Goal: Use online tool/utility: Utilize a website feature to perform a specific function

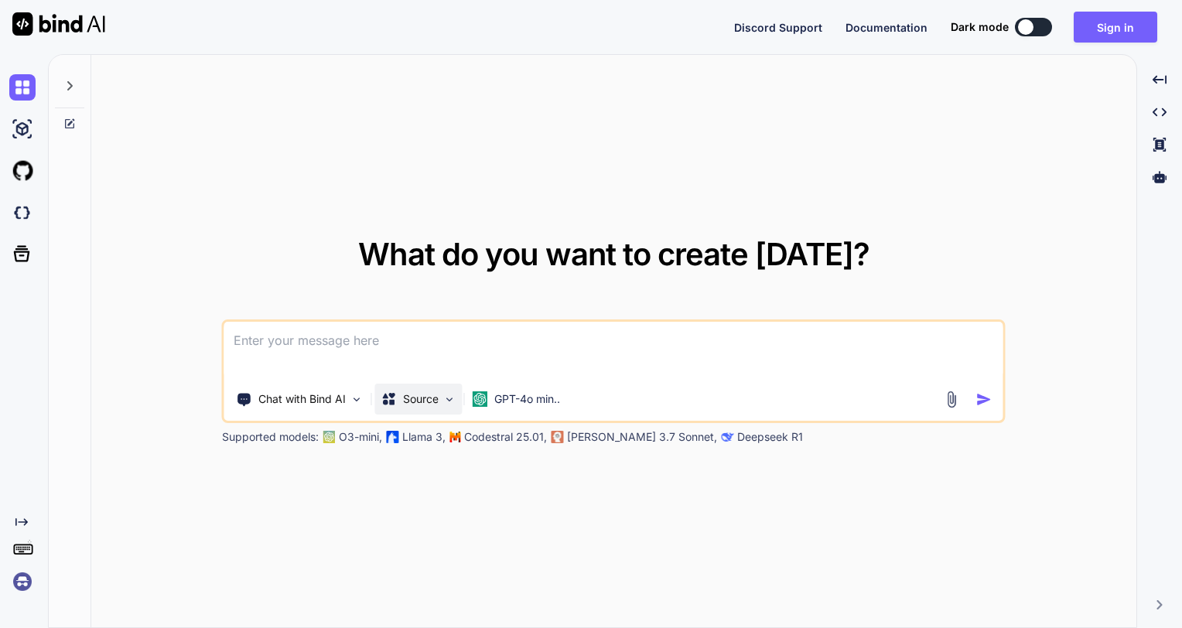
click at [405, 405] on p "Source" at bounding box center [421, 398] width 36 height 15
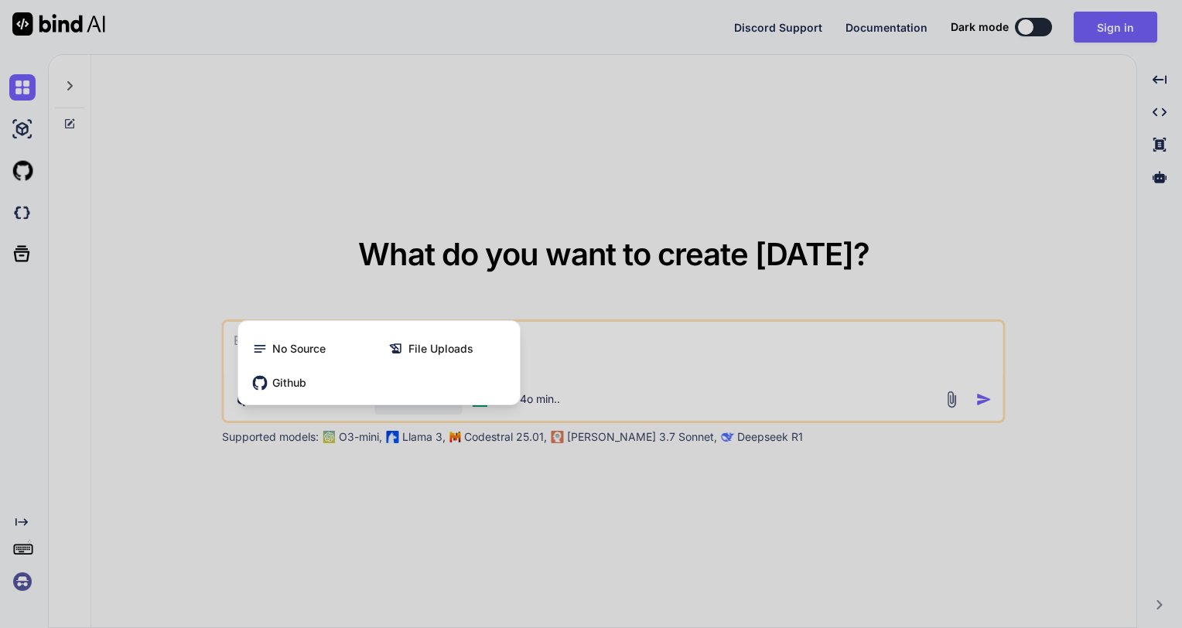
click at [572, 364] on div at bounding box center [591, 314] width 1182 height 628
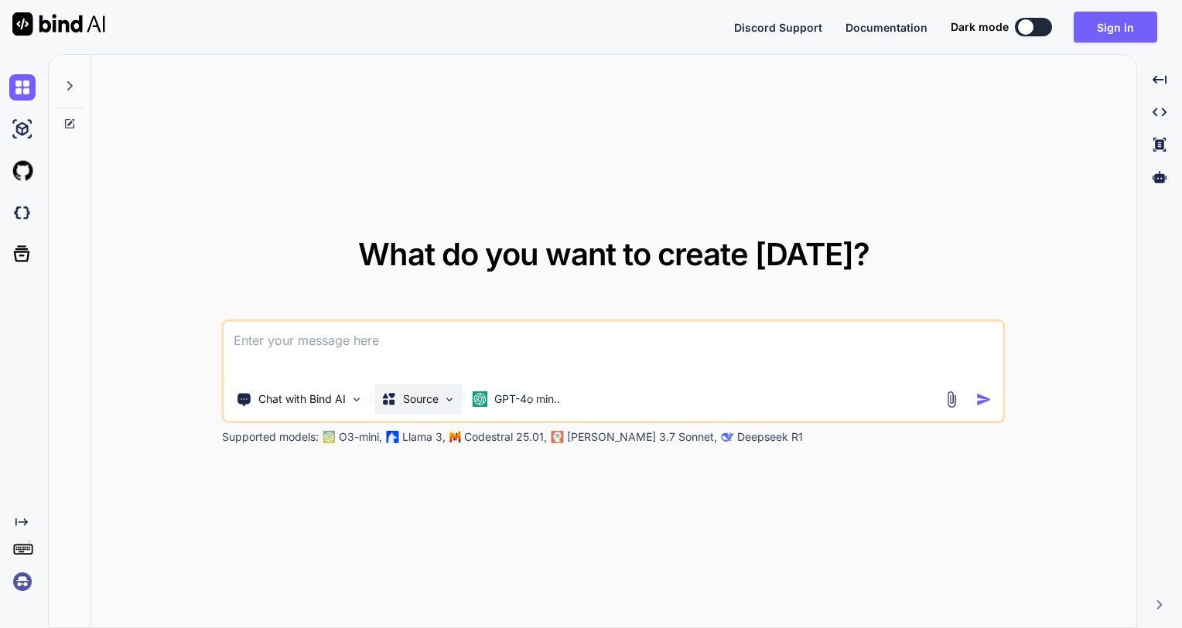
click at [421, 408] on div "Source" at bounding box center [418, 399] width 87 height 31
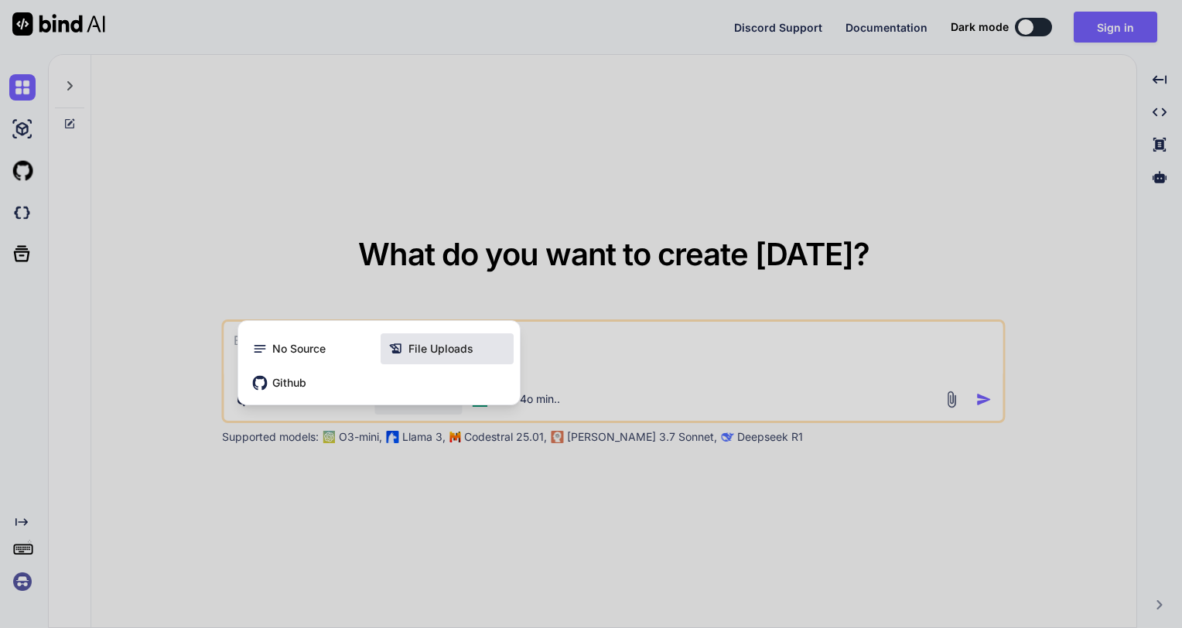
click at [450, 355] on span "File Uploads" at bounding box center [440, 348] width 65 height 15
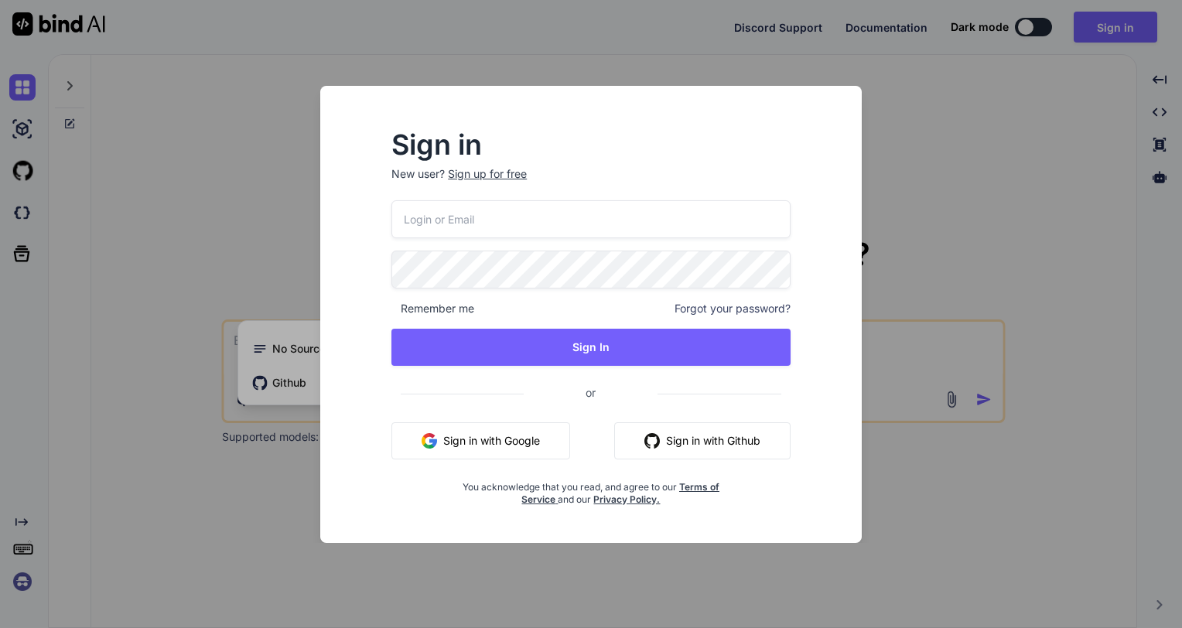
click at [289, 217] on div "Sign in New user? Sign up for free Remember me Forgot your password? Sign In or…" at bounding box center [591, 314] width 1182 height 628
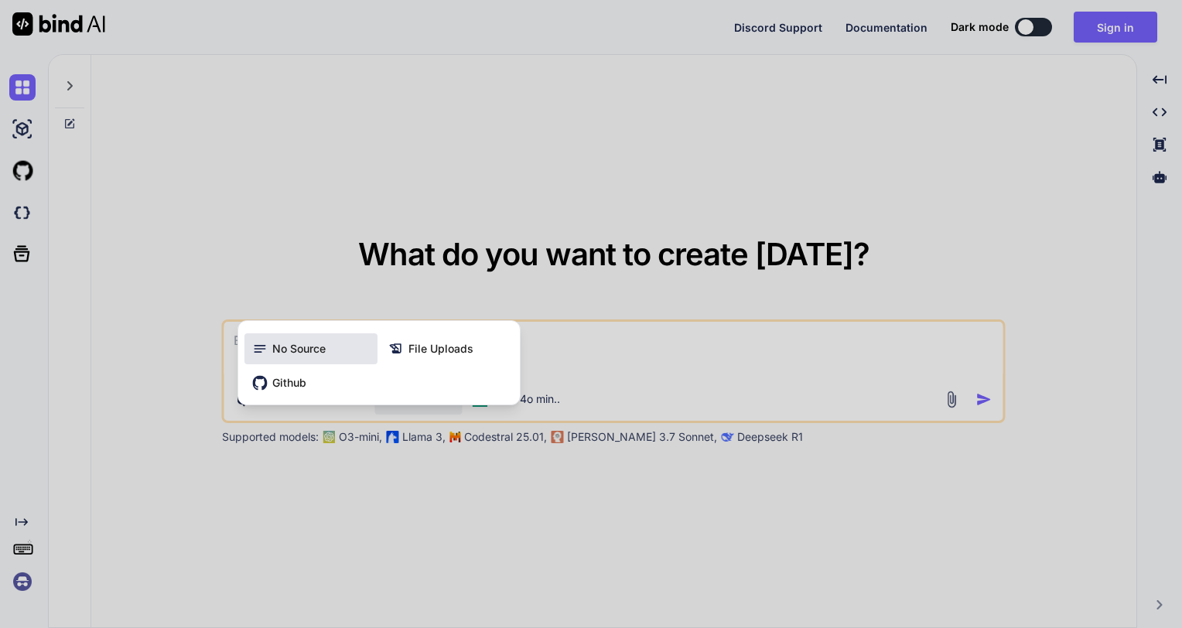
click at [296, 354] on span "No Source" at bounding box center [298, 348] width 53 height 15
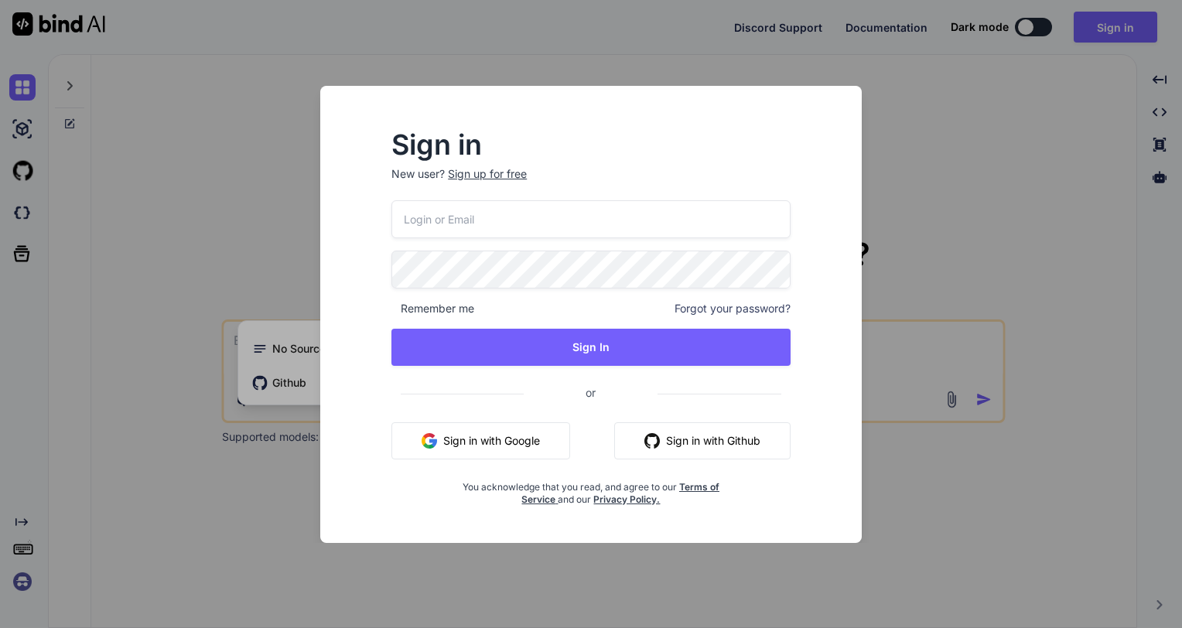
click at [300, 278] on div "Sign in New user? Sign up for free Remember me Forgot your password? Sign In or…" at bounding box center [591, 314] width 591 height 457
drag, startPoint x: 192, startPoint y: 485, endPoint x: 219, endPoint y: 475, distance: 28.9
click at [198, 486] on div "Sign in New user? Sign up for free Remember me Forgot your password? Sign In or…" at bounding box center [591, 314] width 1182 height 628
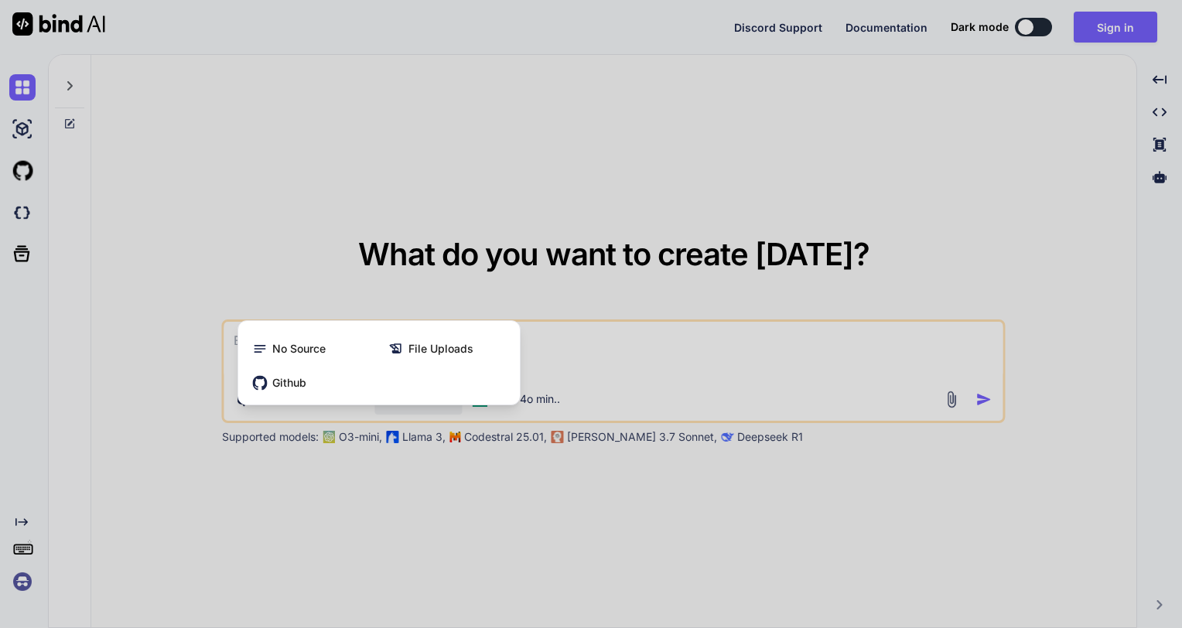
click at [557, 363] on div at bounding box center [591, 314] width 1182 height 628
type textarea "x"
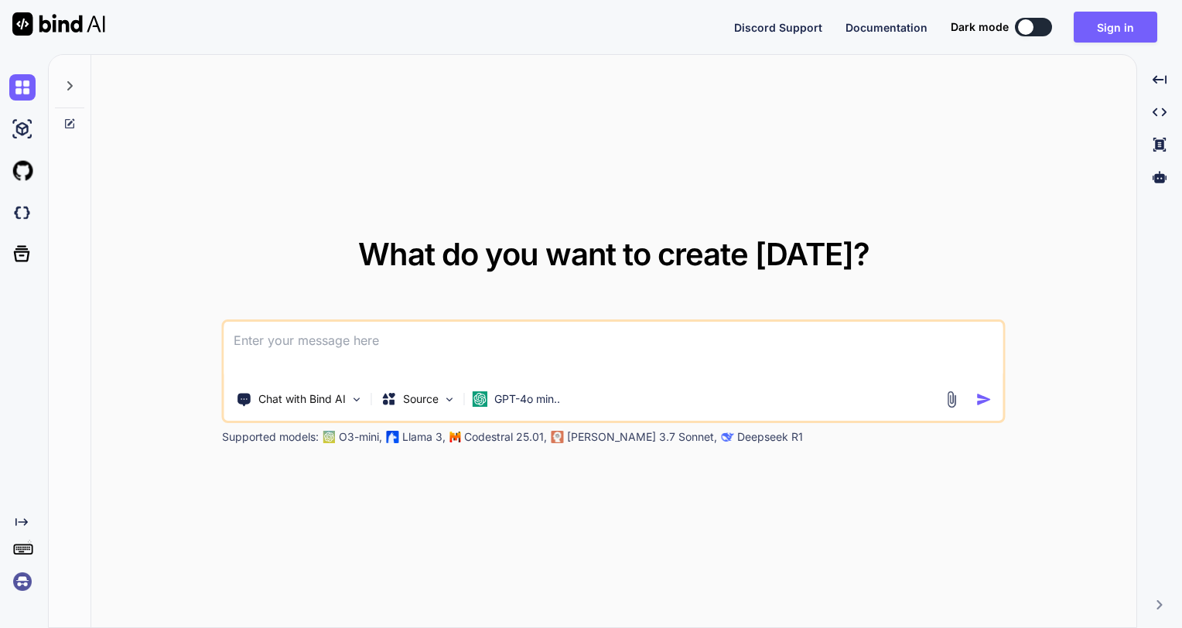
click at [419, 364] on textarea at bounding box center [613, 350] width 779 height 57
paste textarea
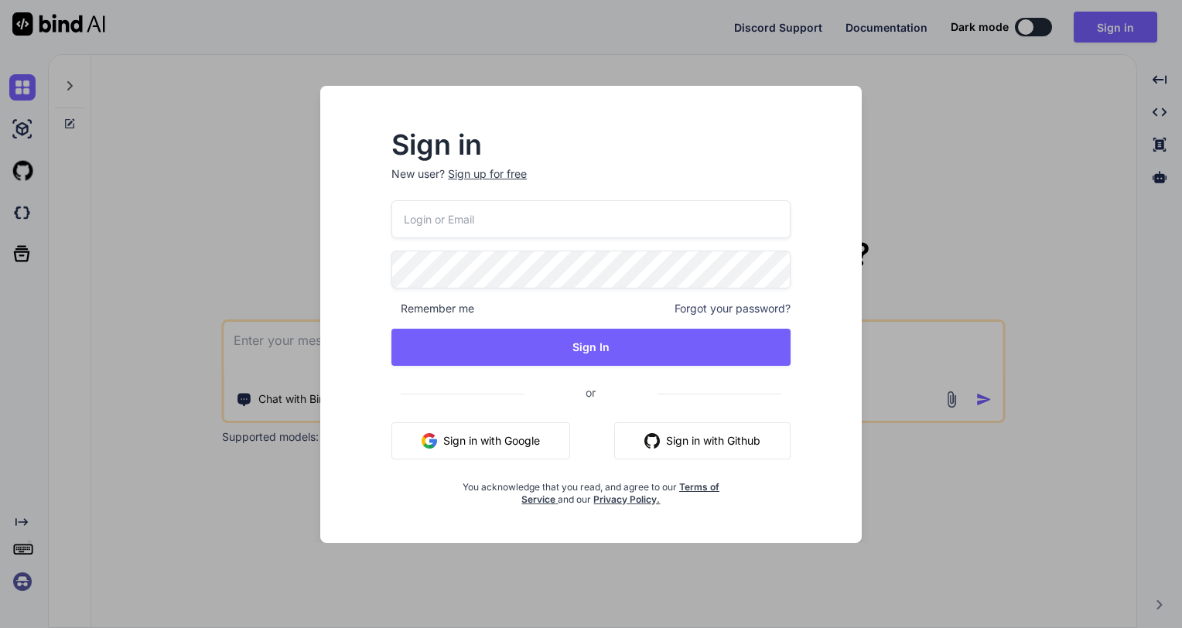
click at [526, 437] on button "Sign in with Google" at bounding box center [480, 440] width 179 height 37
click at [658, 165] on div "Sign in New user? Sign up for free" at bounding box center [590, 166] width 399 height 68
click at [192, 232] on div "Sign in New user? Sign up for free Remember me Forgot your password? Sign In or…" at bounding box center [591, 314] width 1182 height 628
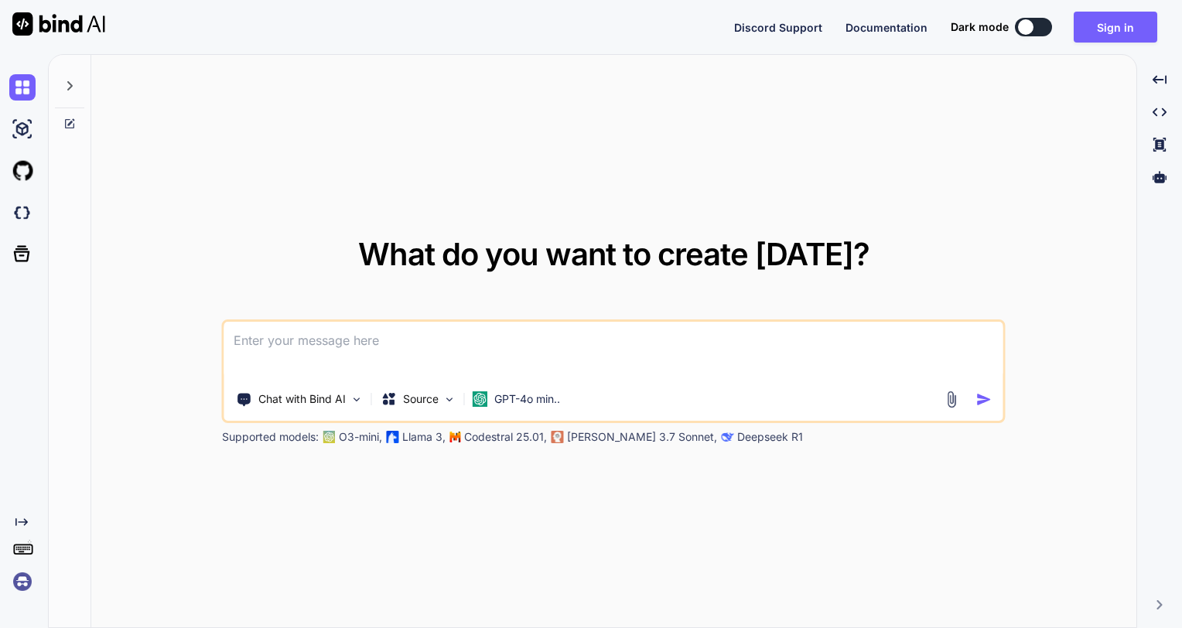
click at [278, 349] on textarea at bounding box center [613, 350] width 779 height 57
paste textarea
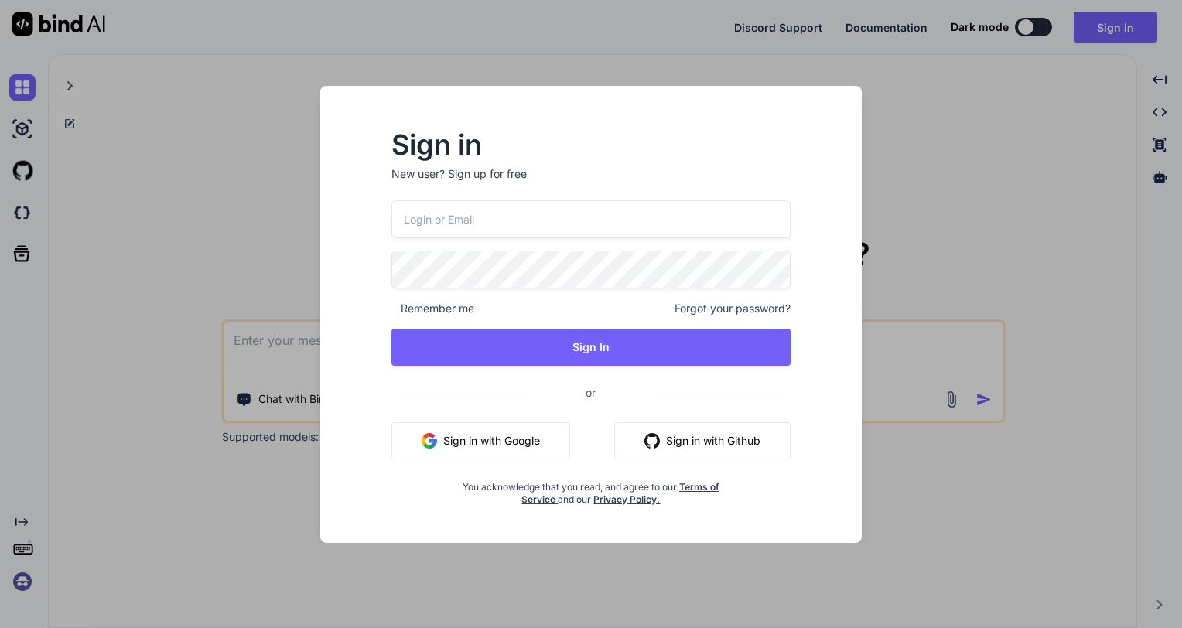
click at [267, 345] on div "Sign in New user? Sign up for free Remember me Forgot your password? Sign In or…" at bounding box center [591, 314] width 1182 height 628
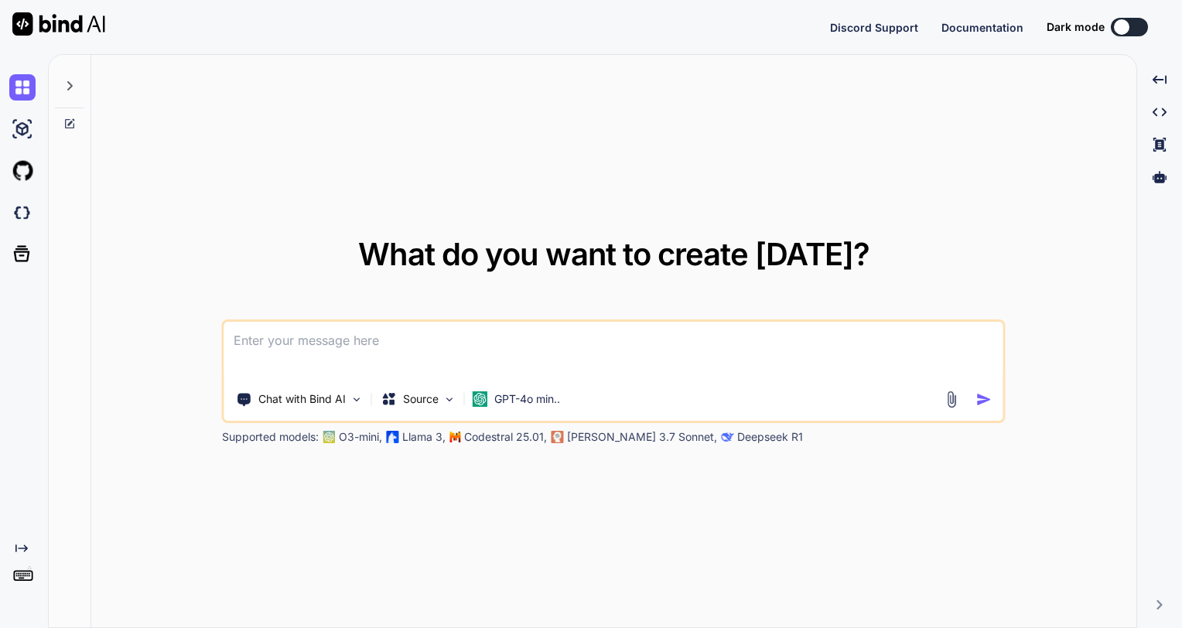
type textarea "x"
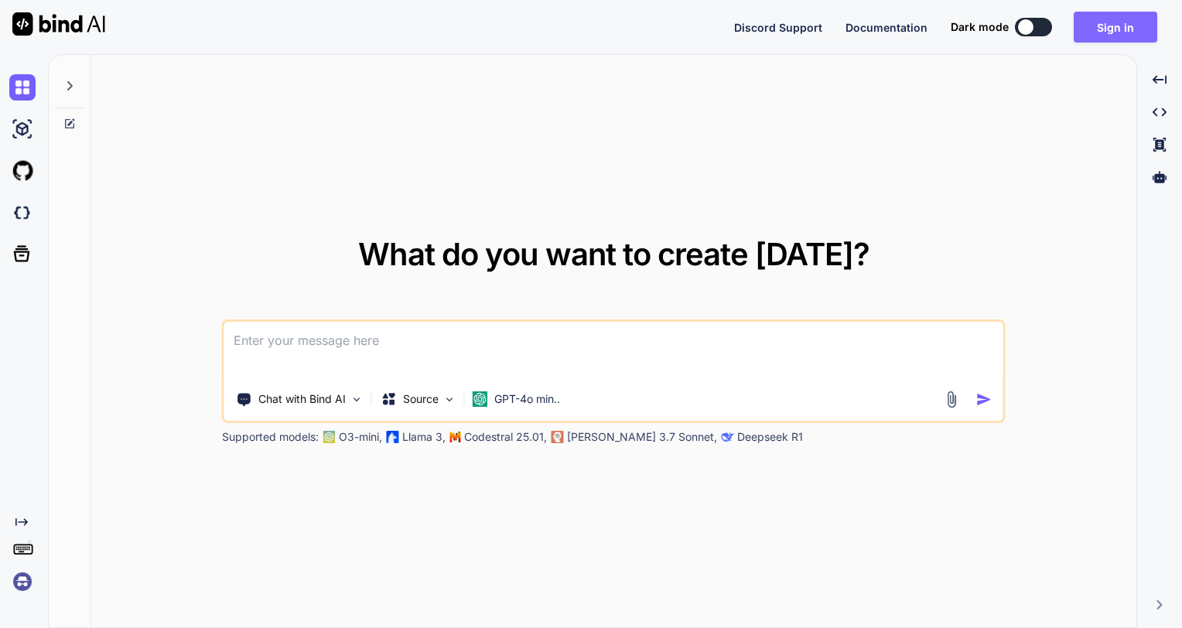
click at [1110, 30] on button "Sign in" at bounding box center [1116, 27] width 84 height 31
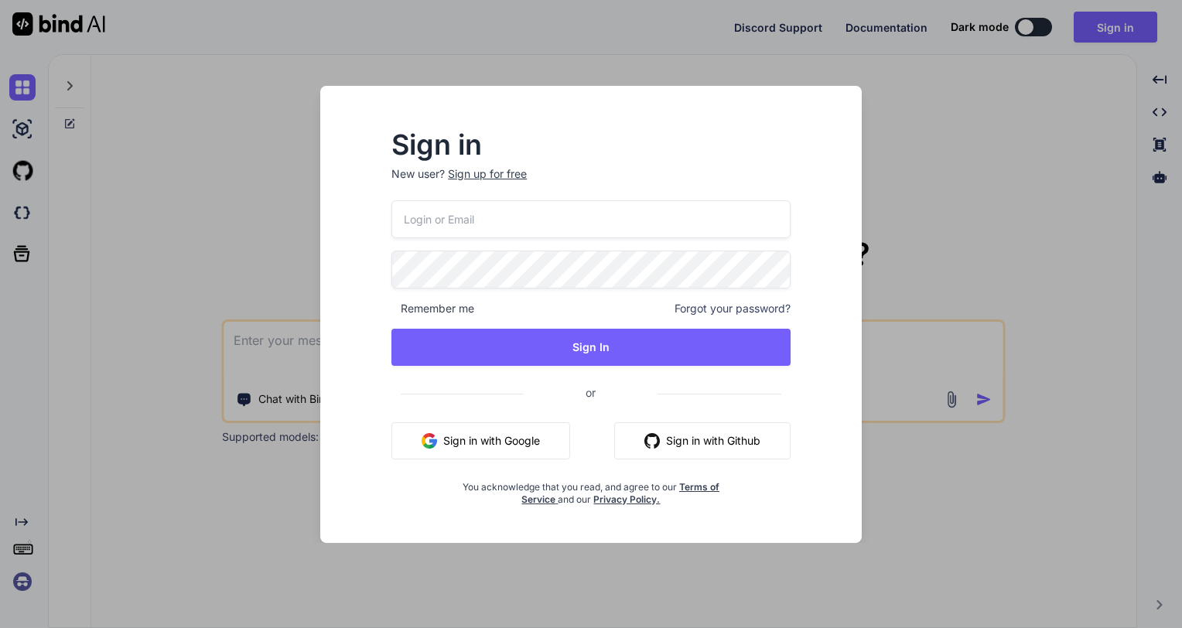
click at [435, 432] on button "Sign in with Google" at bounding box center [480, 440] width 179 height 37
click at [1086, 121] on div "Sign in New user? Sign up for free Remember me Forgot your password? Sign In or…" at bounding box center [591, 314] width 1182 height 628
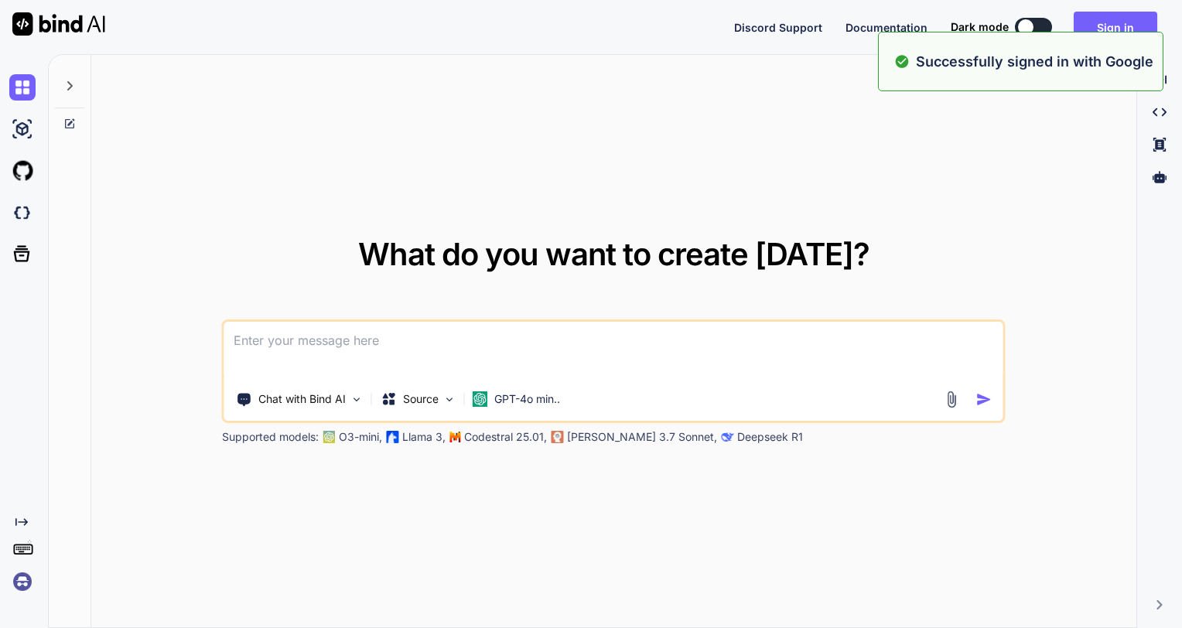
click at [370, 349] on textarea at bounding box center [613, 350] width 779 height 57
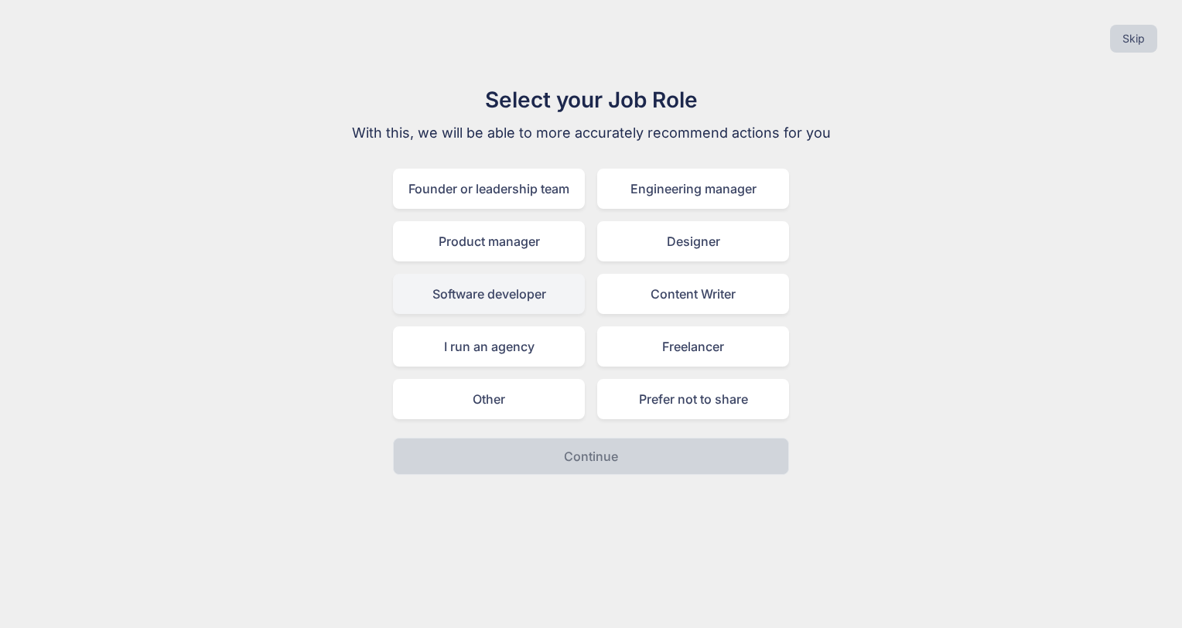
click at [572, 300] on div "Software developer" at bounding box center [489, 294] width 192 height 40
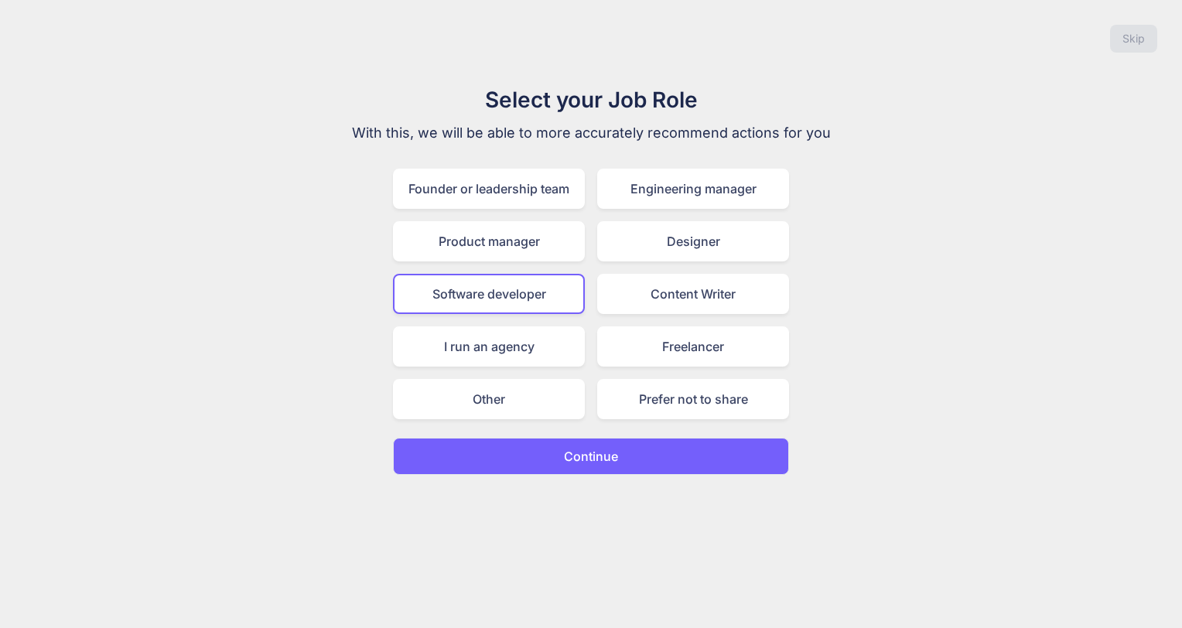
click at [616, 450] on p "Continue" at bounding box center [591, 456] width 54 height 19
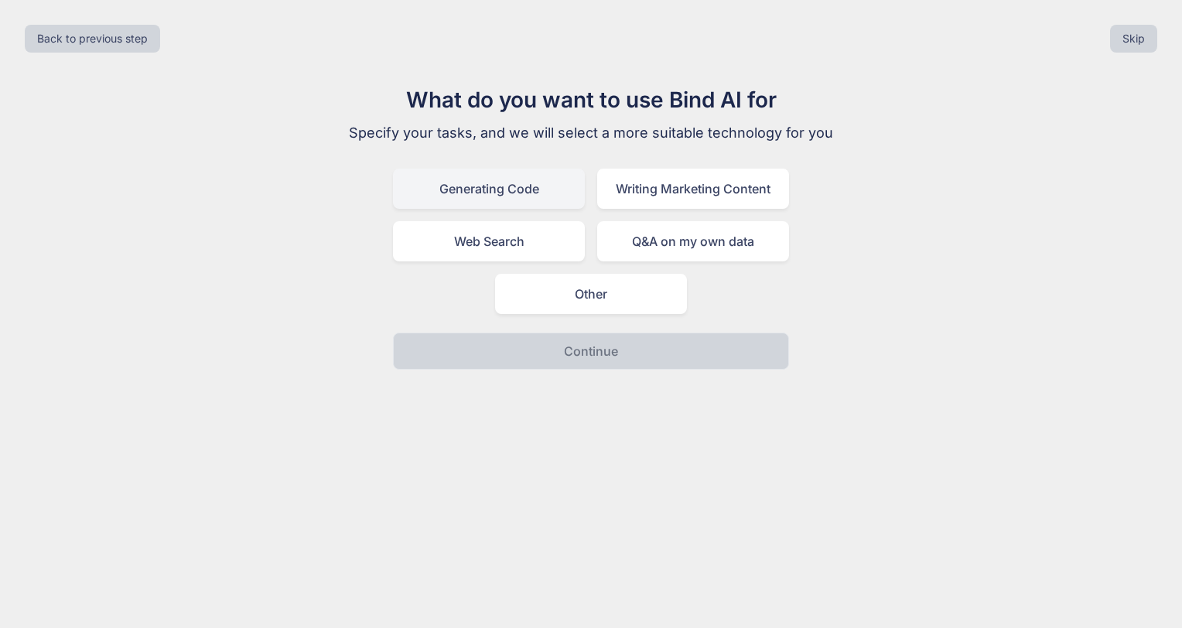
click at [557, 203] on div "Generating Code" at bounding box center [489, 189] width 192 height 40
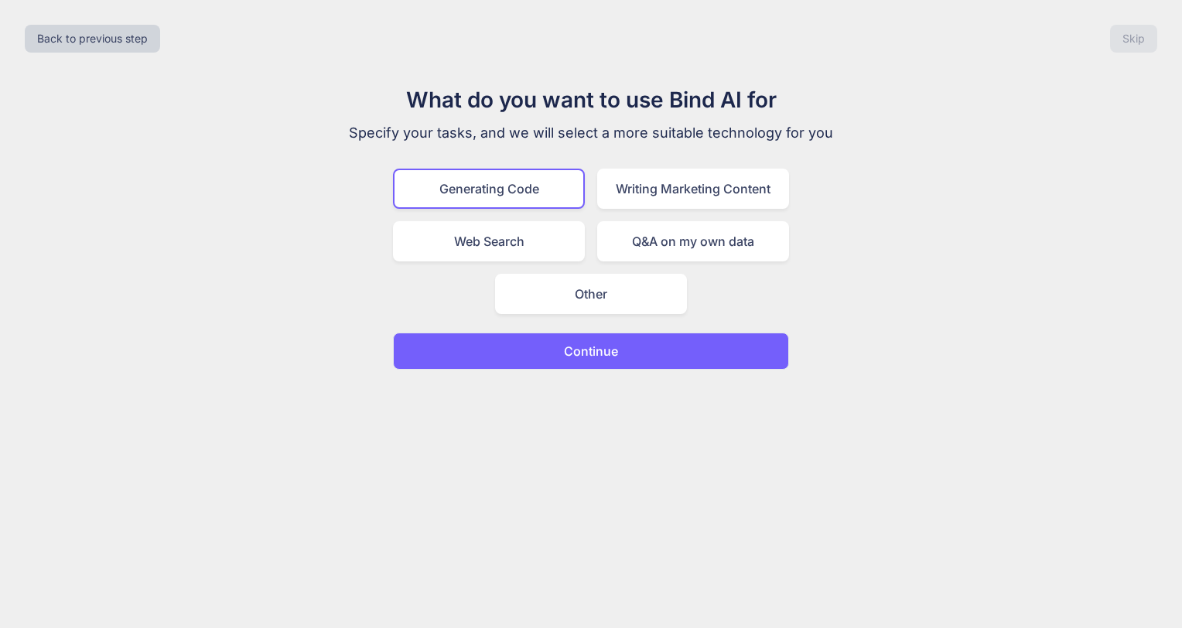
click at [620, 361] on button "Continue" at bounding box center [591, 351] width 396 height 37
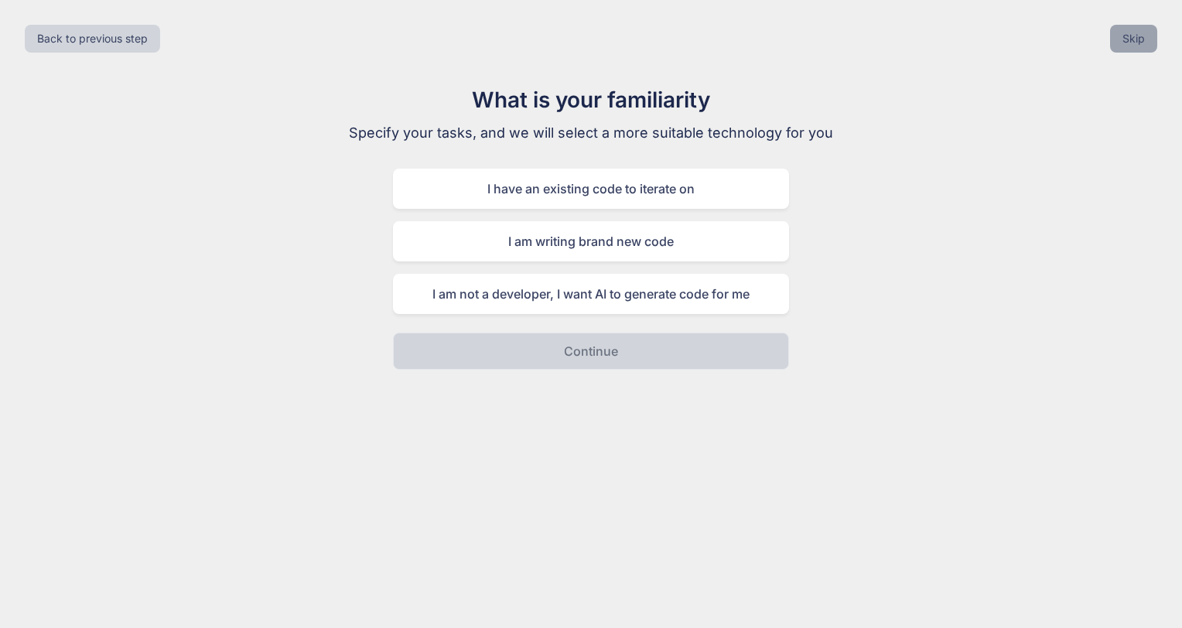
click at [1137, 39] on button "Skip" at bounding box center [1133, 39] width 47 height 28
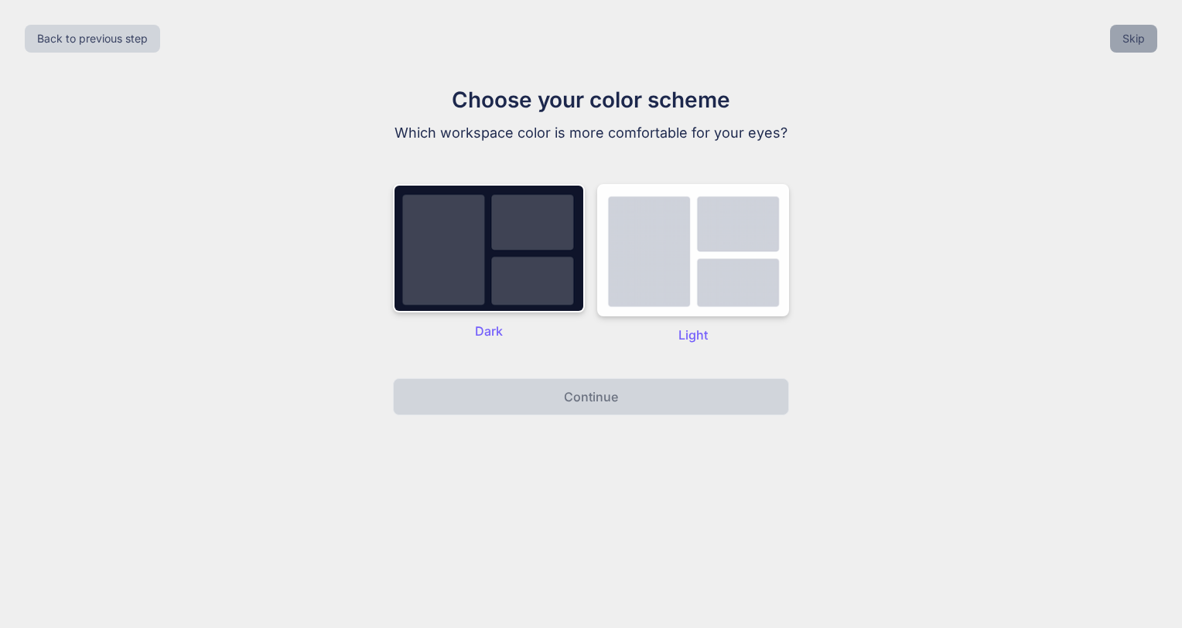
click at [1137, 39] on button "Skip" at bounding box center [1133, 39] width 47 height 28
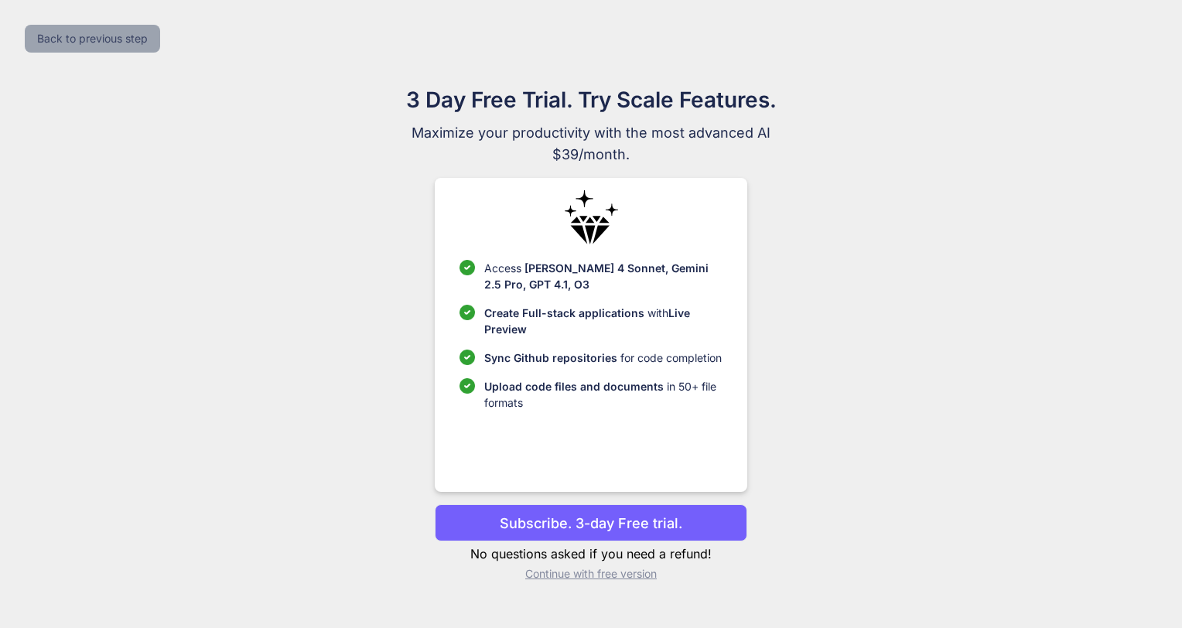
click at [91, 43] on button "Back to previous step" at bounding box center [92, 39] width 135 height 28
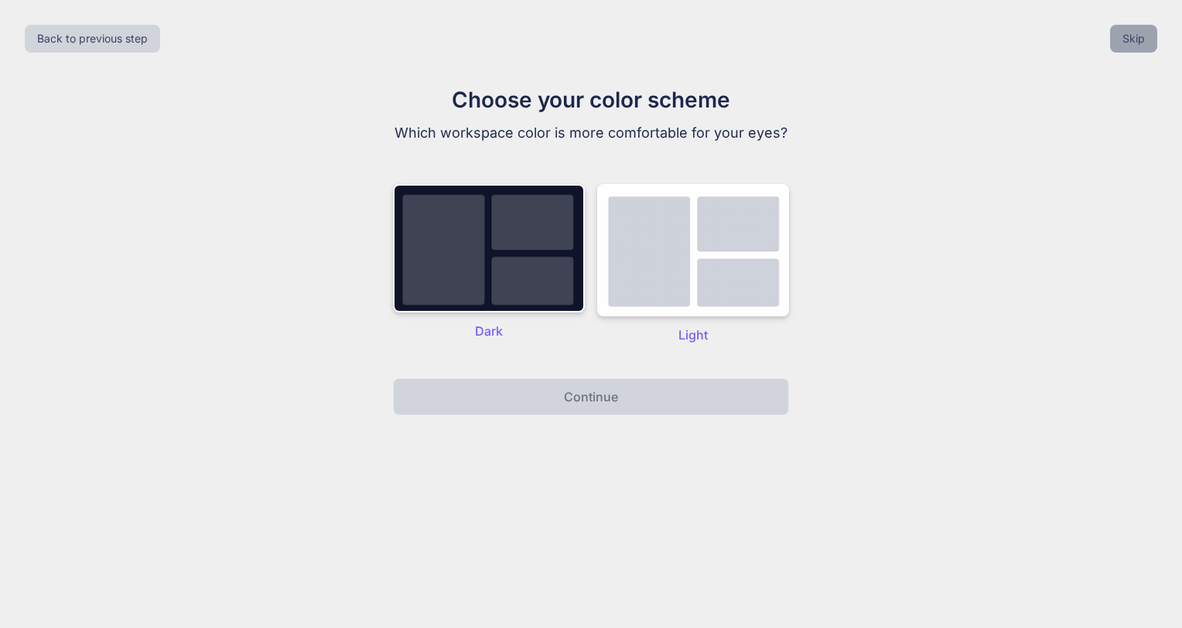
click at [1144, 43] on button "Skip" at bounding box center [1133, 39] width 47 height 28
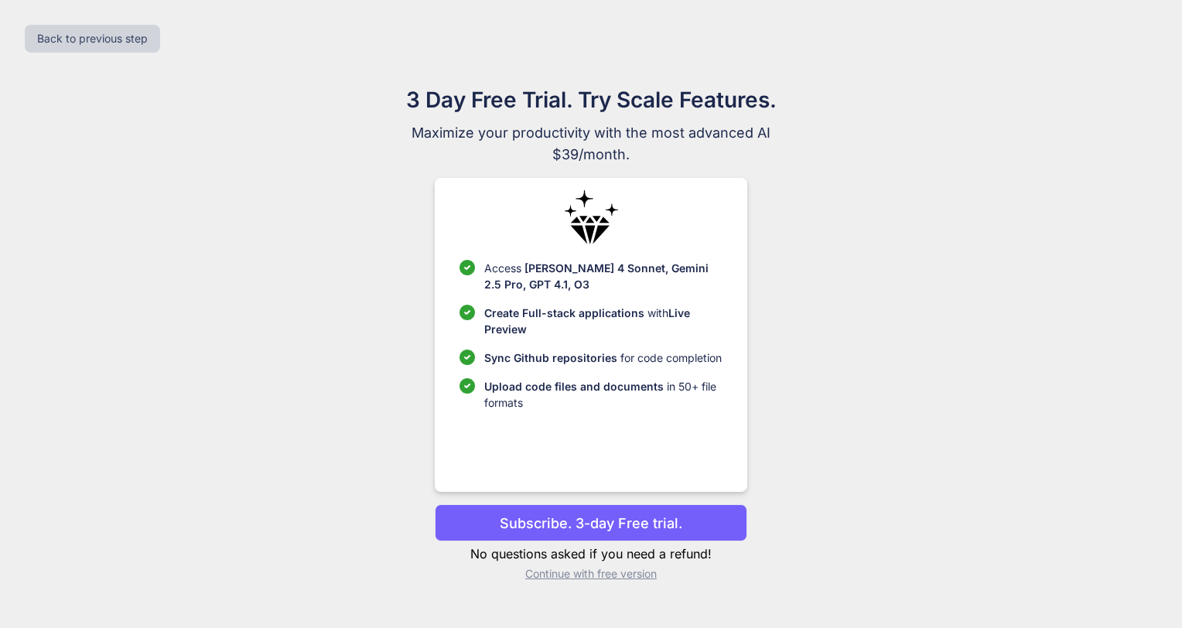
click at [572, 572] on p "Continue with free version" at bounding box center [591, 573] width 312 height 15
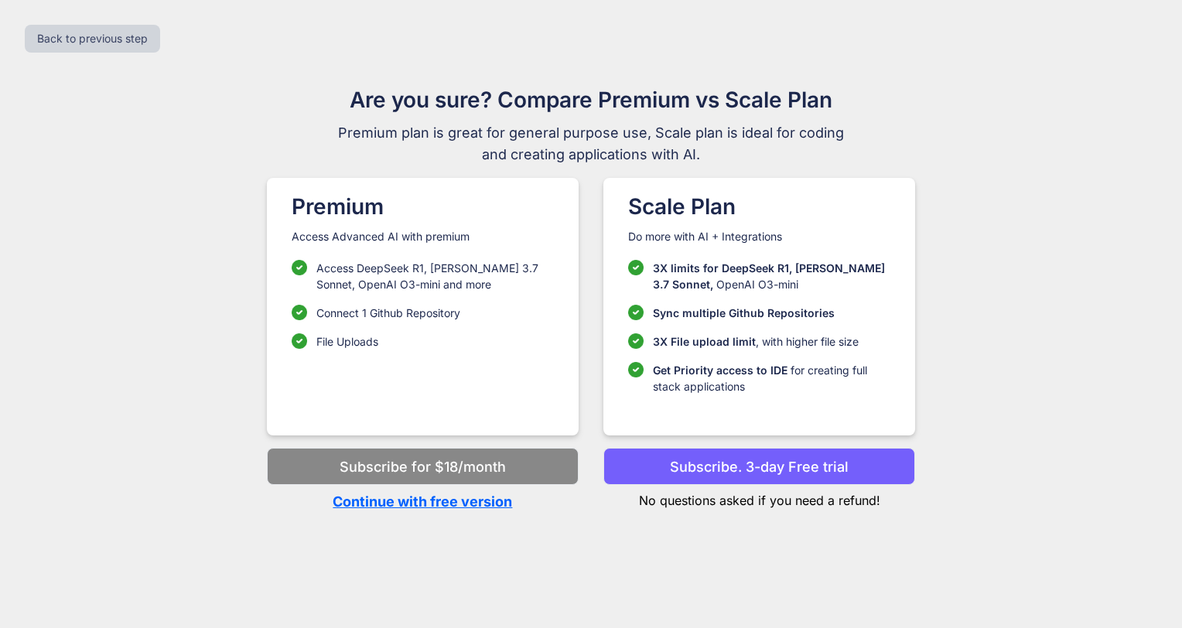
click at [417, 505] on p "Continue with free version" at bounding box center [423, 501] width 312 height 21
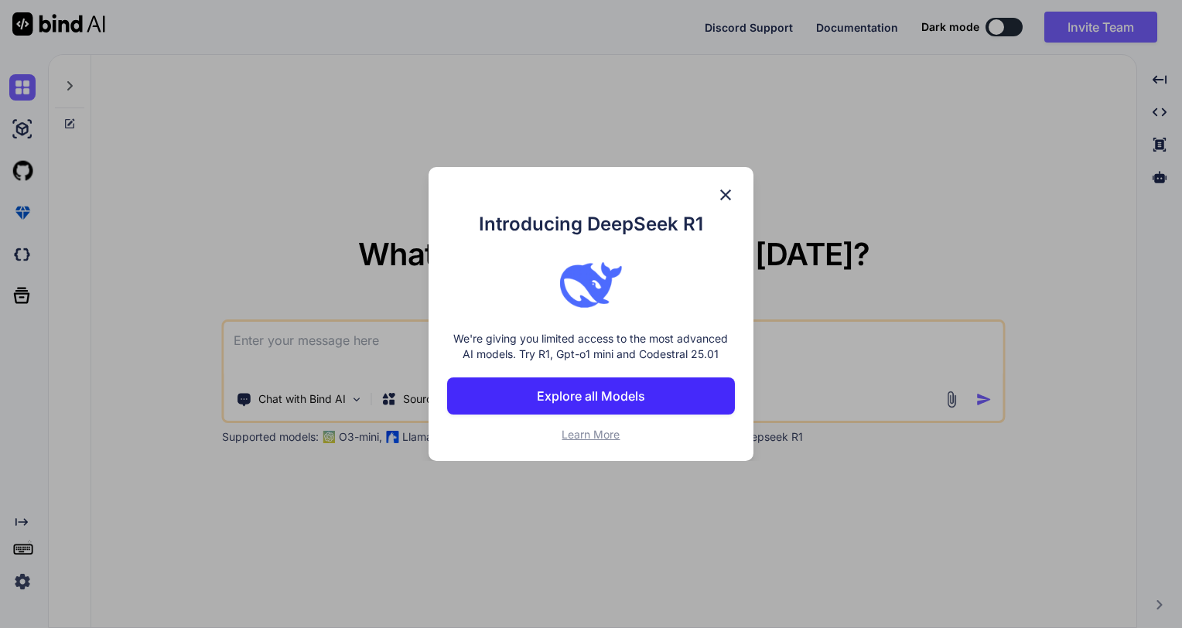
click at [721, 203] on img at bounding box center [725, 195] width 19 height 19
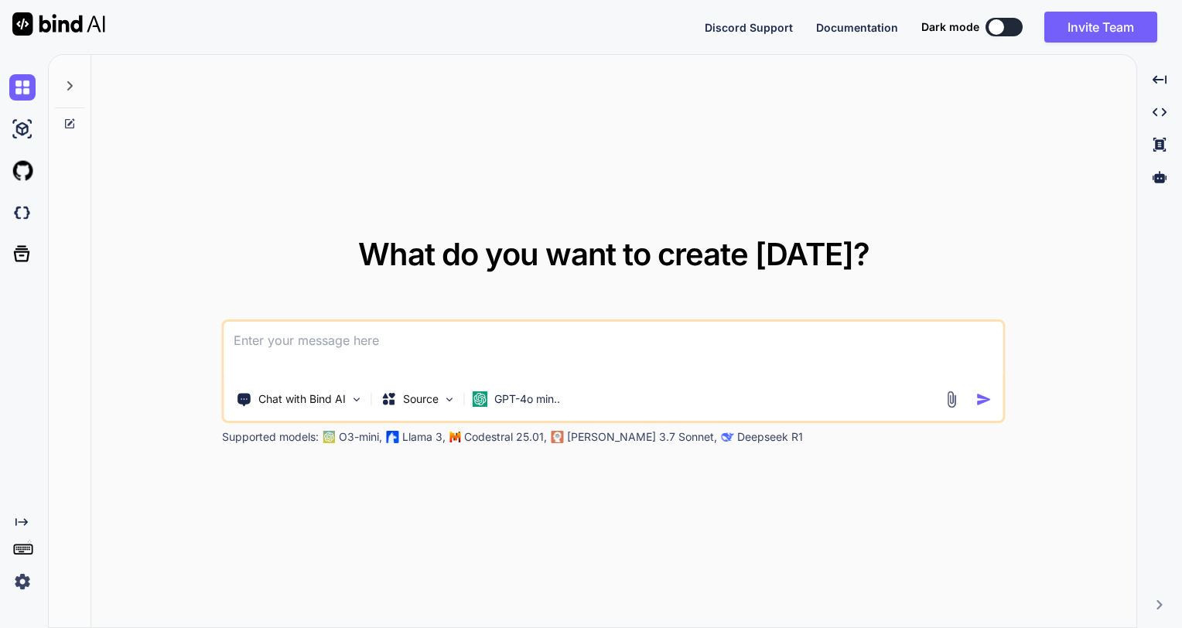
paste textarea "rite to 0x6F ack data: 0x00 read to 0x6F ack data: 0x97 0x06 0x00 0x26 0x01 0x0…"
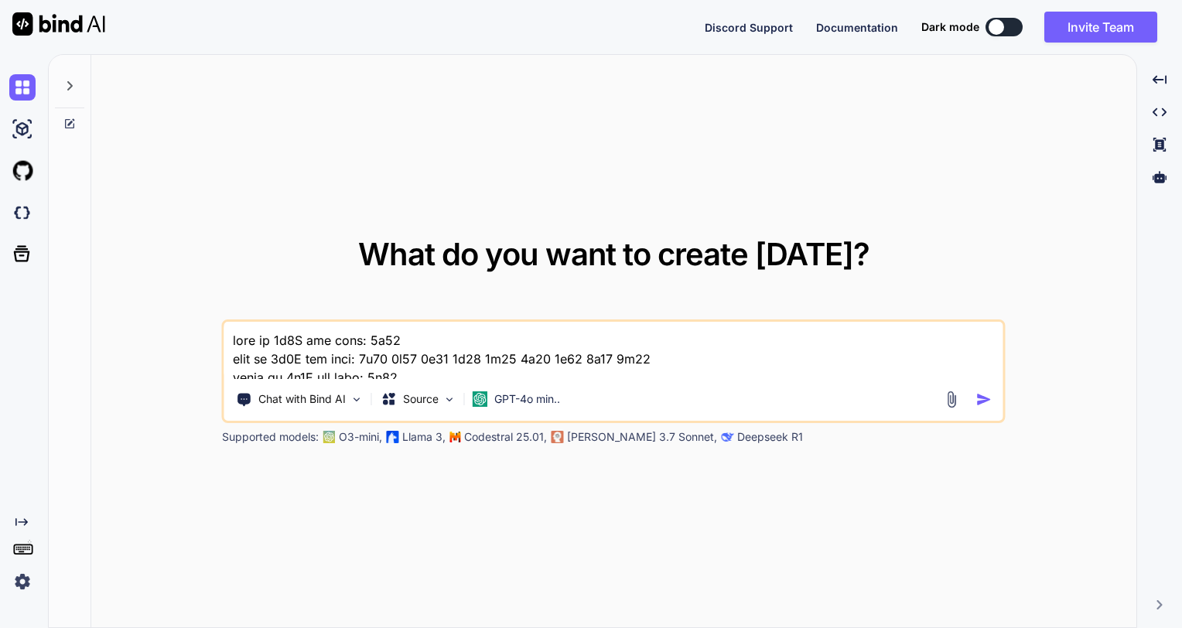
scroll to position [892, 0]
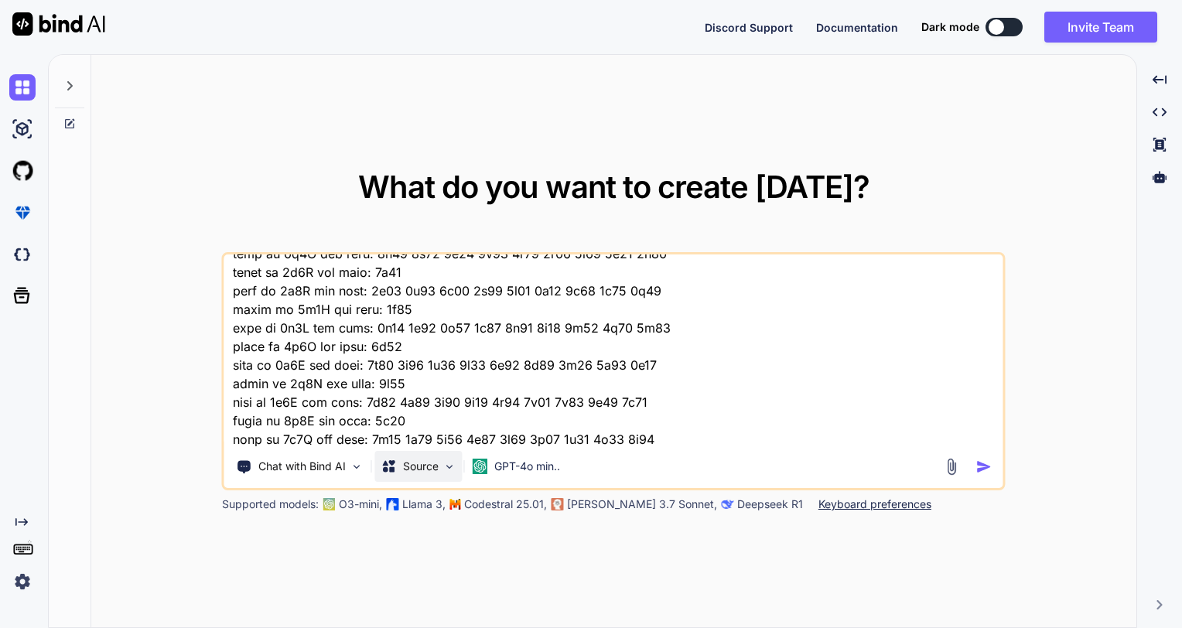
click at [450, 472] on img at bounding box center [449, 466] width 13 height 13
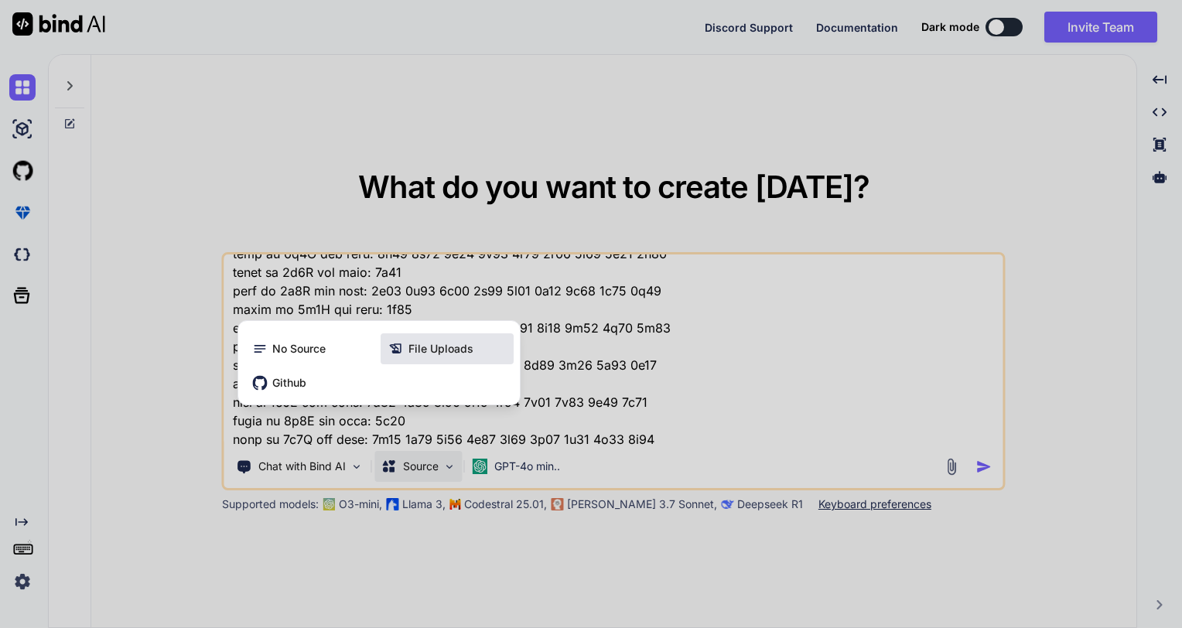
click at [447, 351] on span "File Uploads" at bounding box center [440, 348] width 65 height 15
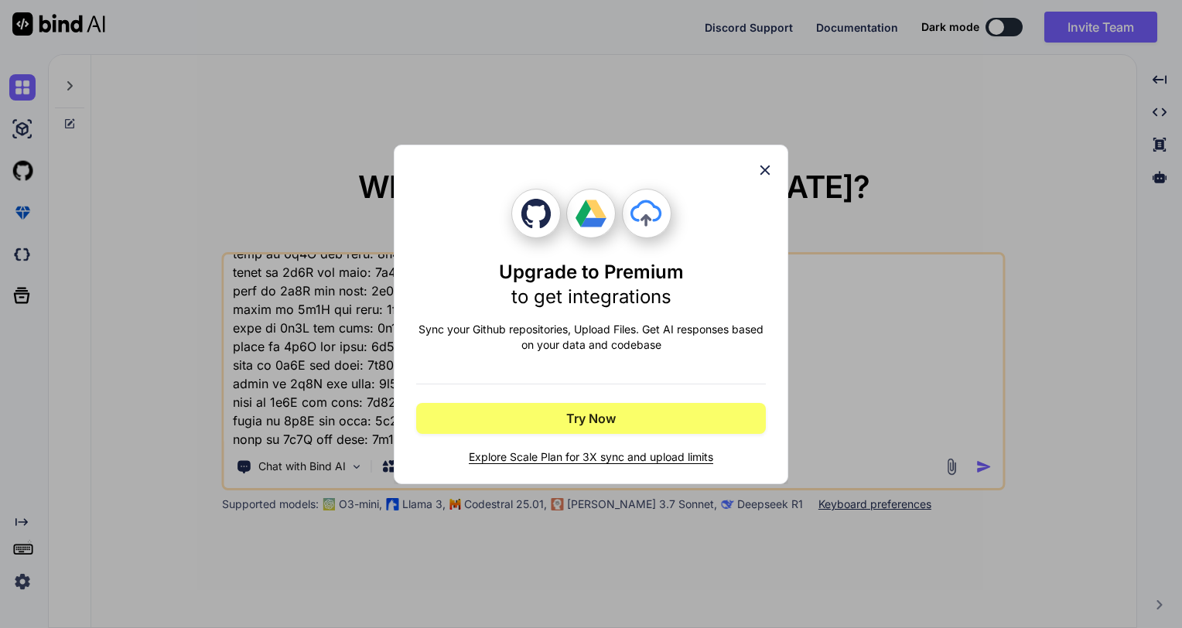
click at [761, 174] on icon at bounding box center [765, 170] width 10 height 10
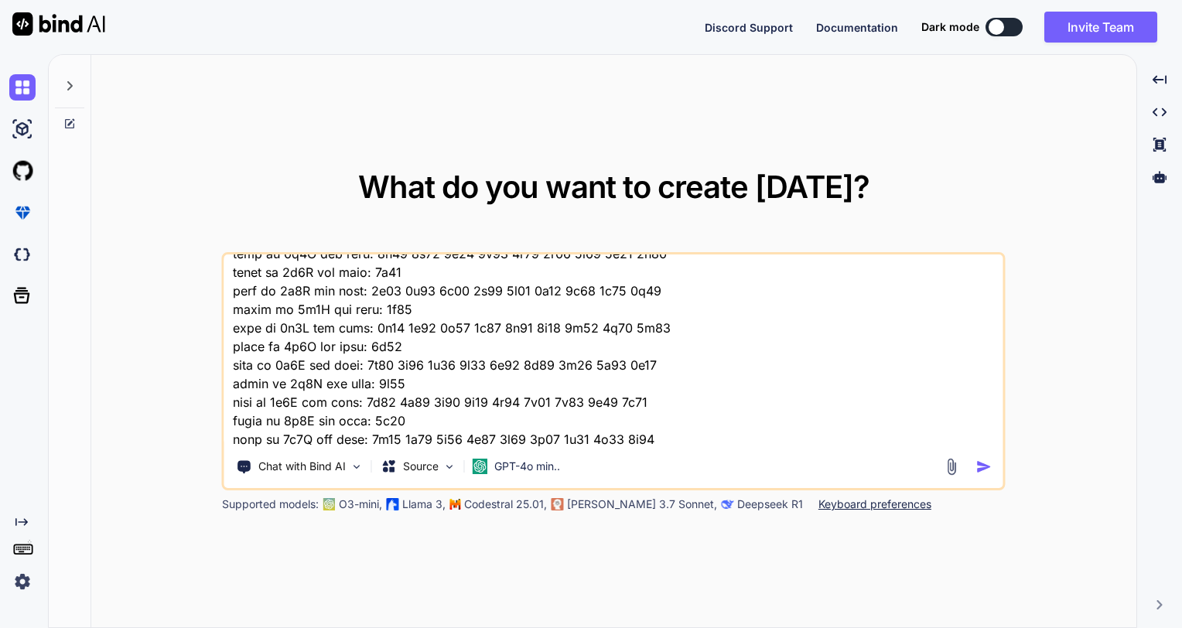
click at [702, 441] on textarea at bounding box center [613, 351] width 779 height 192
paste textarea "MCP7940N"
click at [798, 438] on textarea at bounding box center [613, 351] width 779 height 192
paste textarea "Battery-Backed I2C Real-Time Clock/Calendar with SRAM"
type textarea "rite to 0x6F ack data: 0x00 read to 0x6F ack data: 0x97 0x06 0x00 0x26 0x01 0x0…"
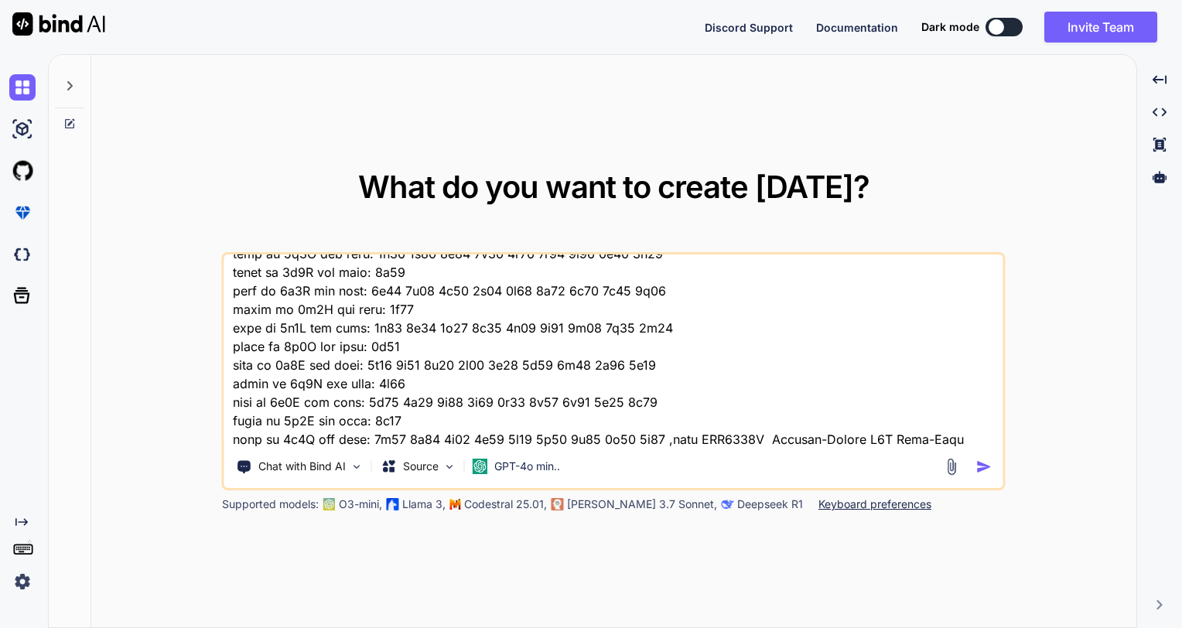
scroll to position [911, 0]
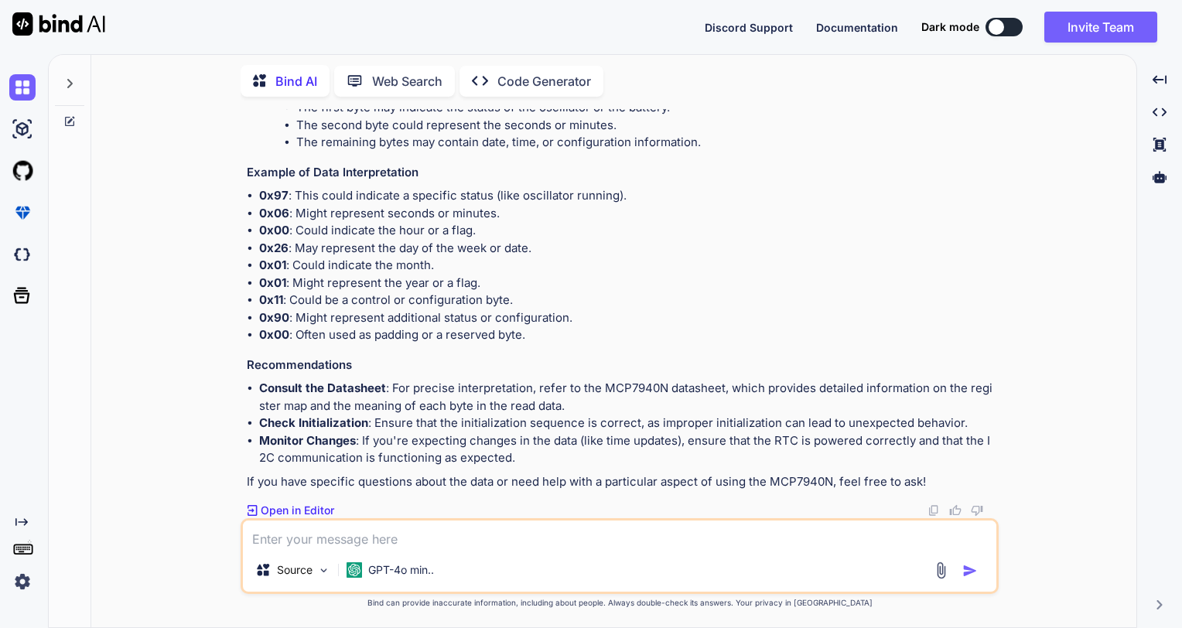
scroll to position [748, 0]
click at [300, 509] on p "Open in Editor" at bounding box center [297, 510] width 73 height 15
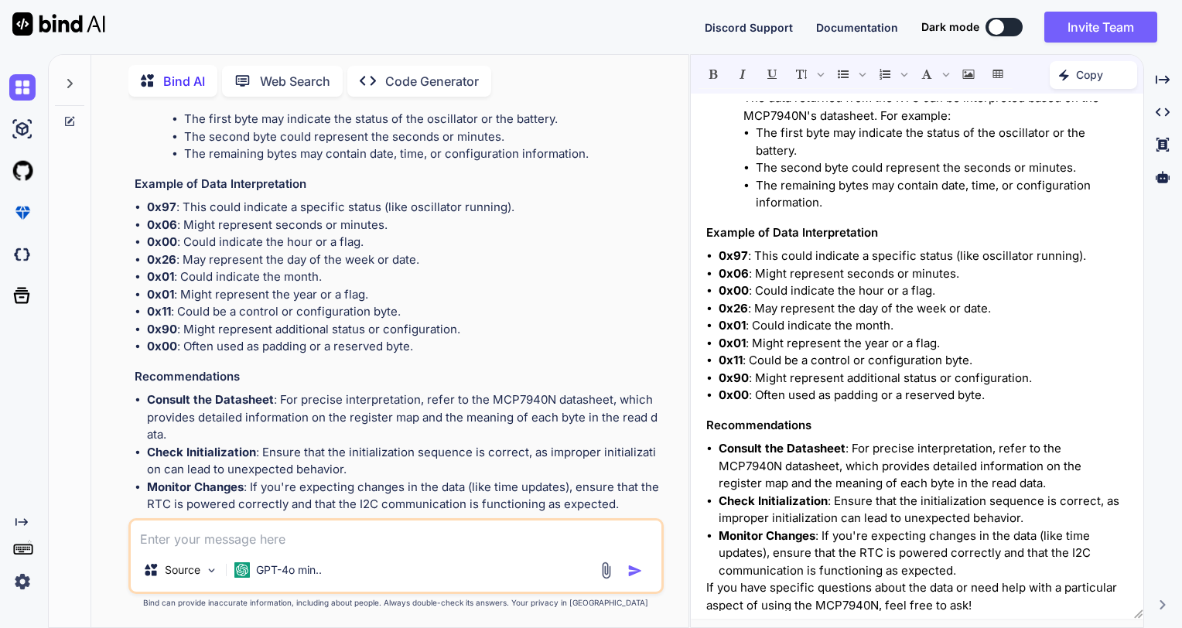
scroll to position [0, 0]
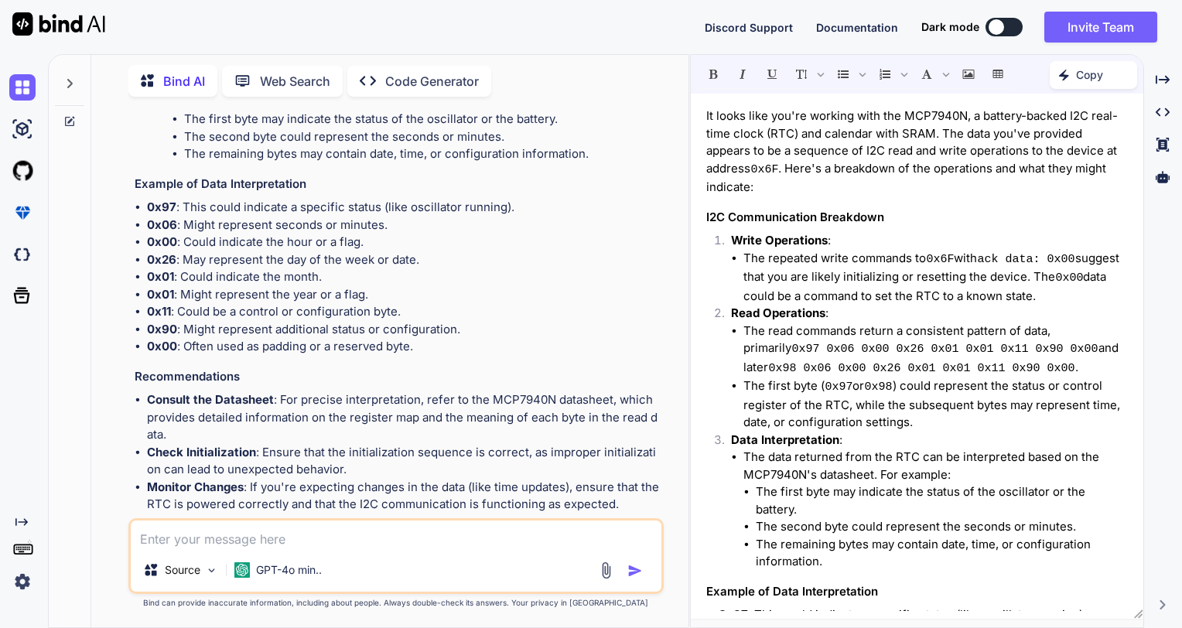
click at [312, 80] on p "Web Search" at bounding box center [295, 81] width 70 height 19
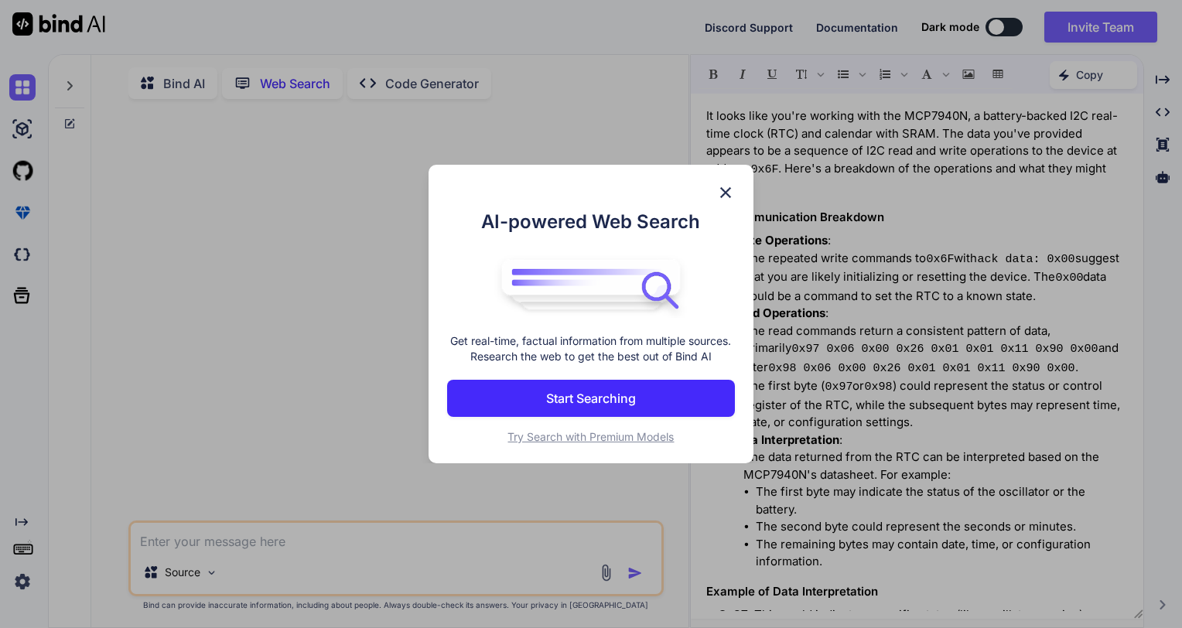
scroll to position [5, 0]
click at [728, 190] on img at bounding box center [725, 192] width 19 height 19
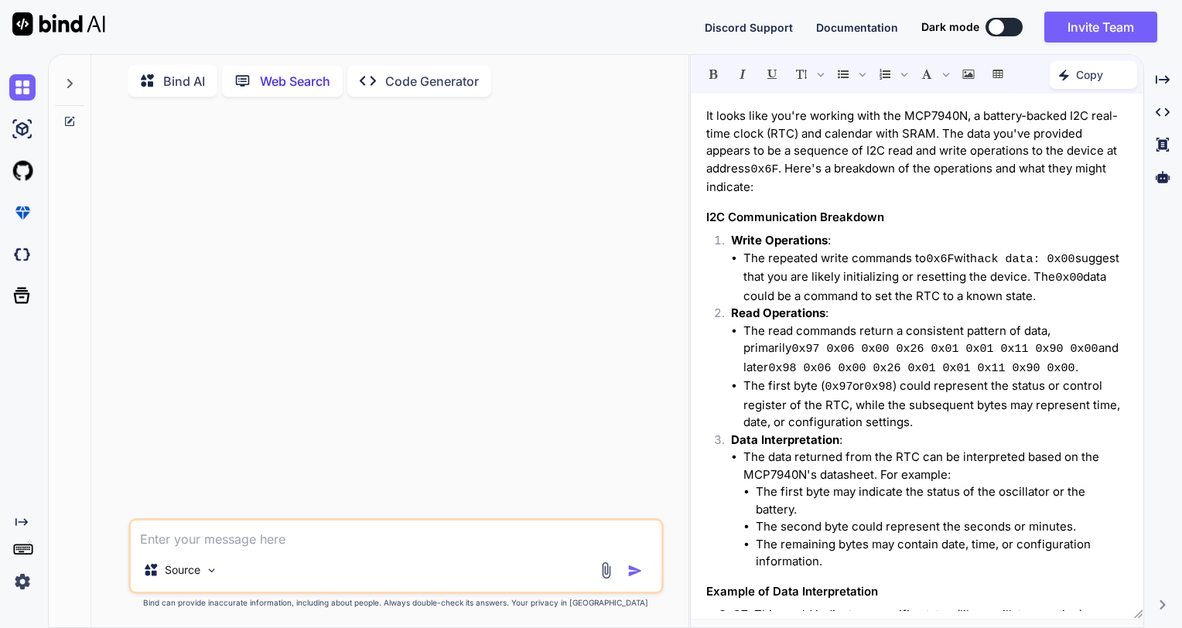
click at [189, 82] on p "Bind AI" at bounding box center [184, 81] width 42 height 19
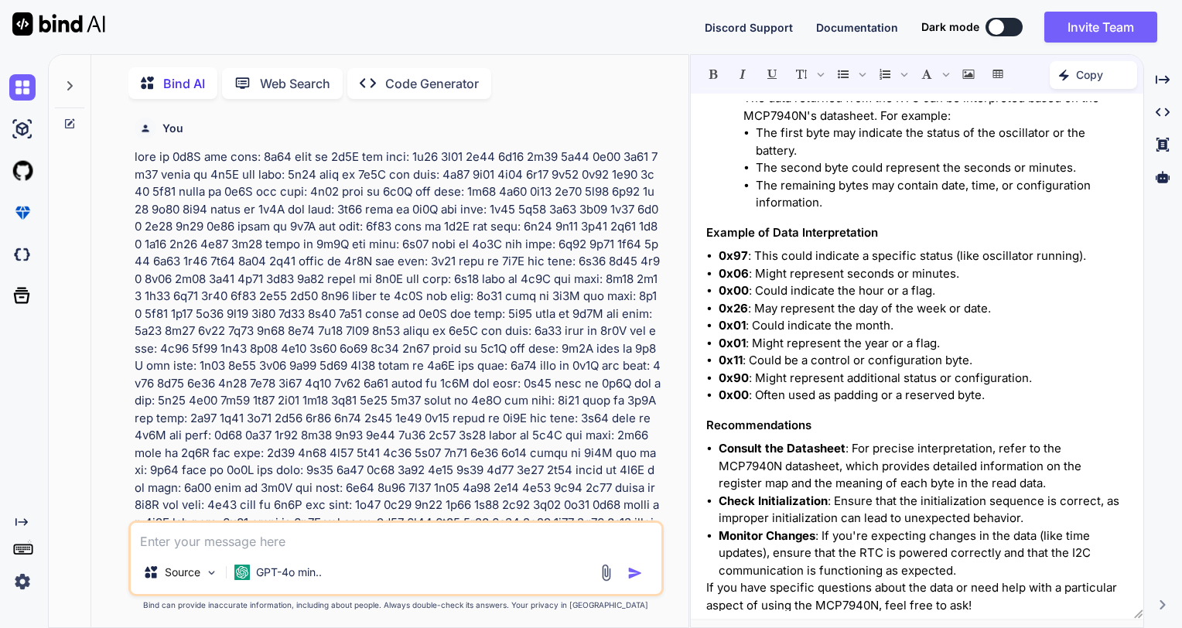
scroll to position [5, 0]
